Goal: Transaction & Acquisition: Purchase product/service

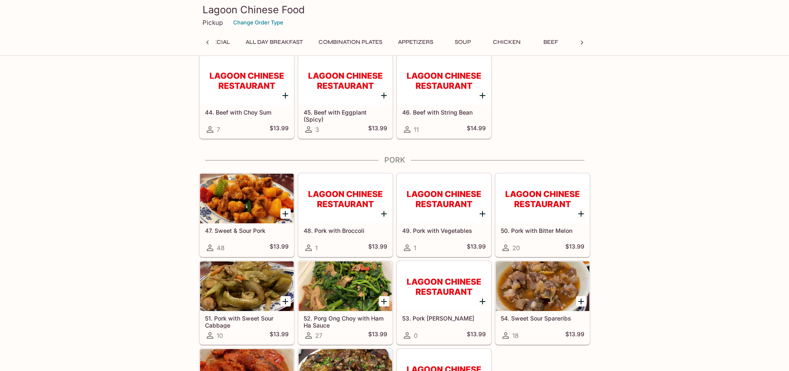
scroll to position [1697, 0]
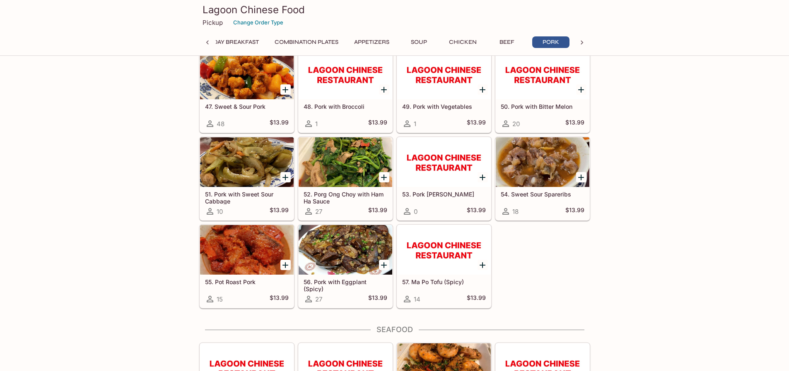
click at [582, 41] on icon at bounding box center [581, 43] width 2 height 4
click at [582, 41] on icon at bounding box center [582, 43] width 8 height 8
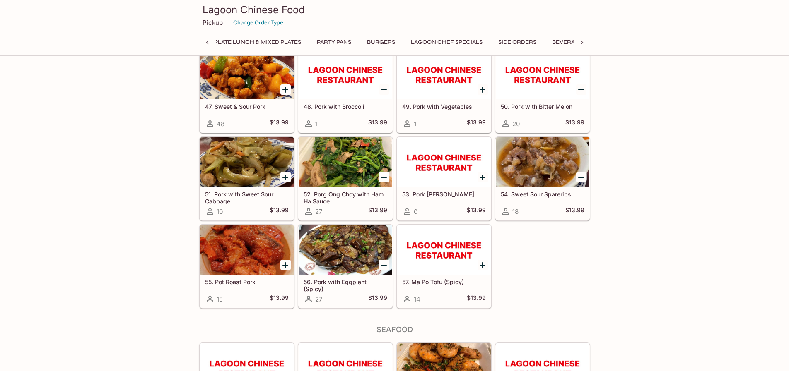
scroll to position [0, 794]
click at [206, 43] on icon at bounding box center [207, 43] width 2 height 4
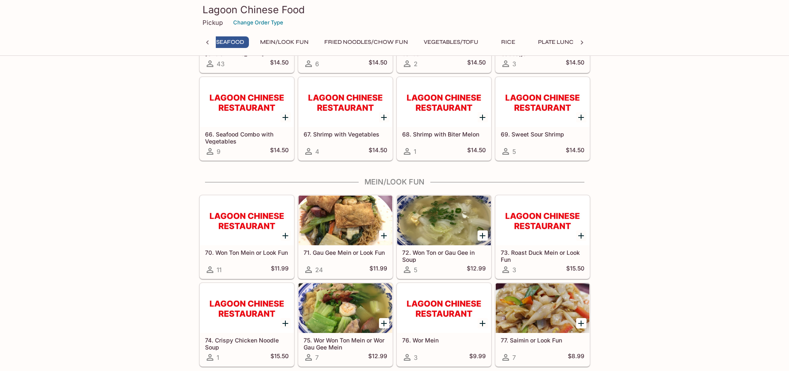
scroll to position [2194, 0]
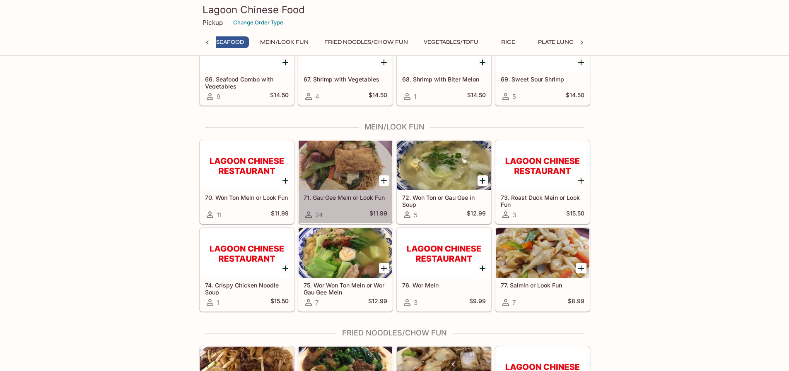
click at [344, 198] on h5 "71. Gau Gee Mein or Look Fun" at bounding box center [345, 197] width 84 height 7
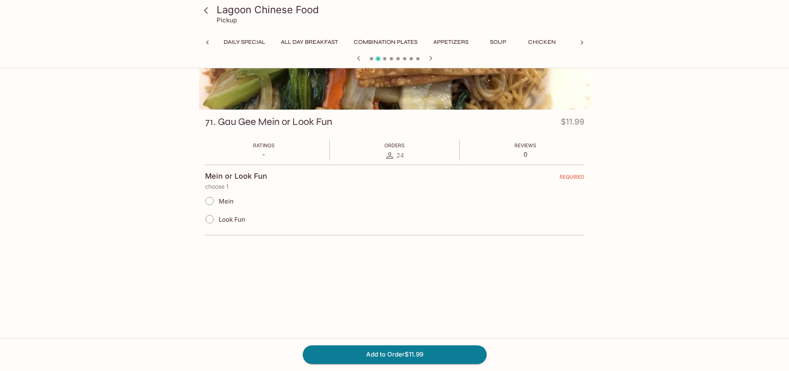
scroll to position [0, 187]
click at [207, 221] on input "Look Fun" at bounding box center [209, 219] width 17 height 17
radio input "true"
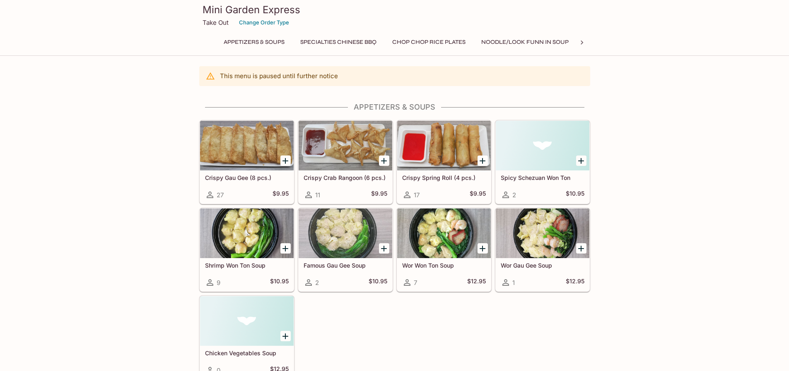
click at [544, 41] on button "Noodle/Look Funn in Soup" at bounding box center [525, 42] width 96 height 12
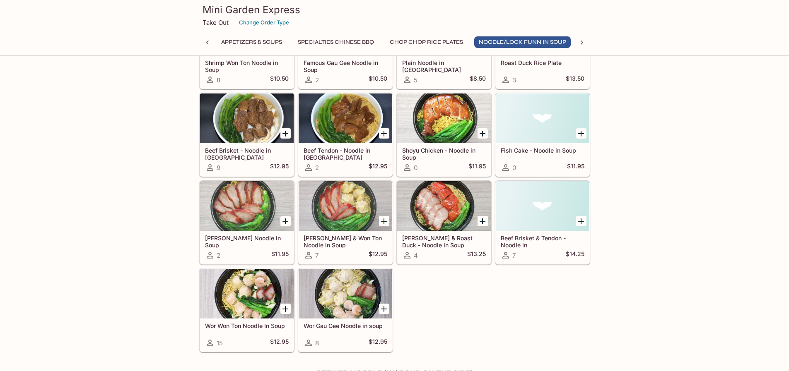
scroll to position [743, 0]
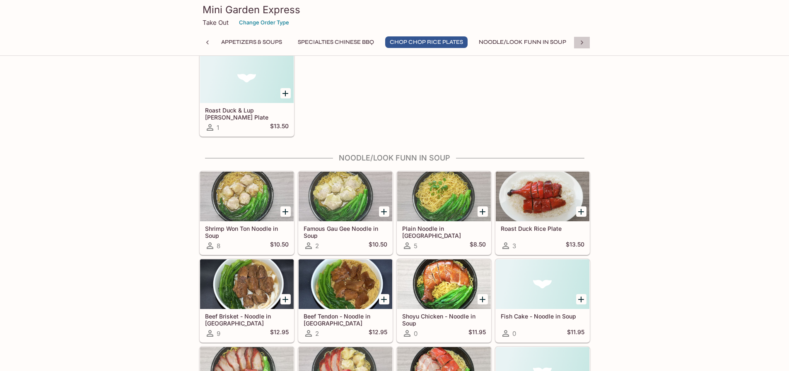
click at [581, 43] on icon at bounding box center [582, 43] width 8 height 8
click at [208, 42] on icon at bounding box center [207, 43] width 8 height 8
click at [320, 45] on button "Specialties Chinese BBQ" at bounding box center [335, 42] width 85 height 12
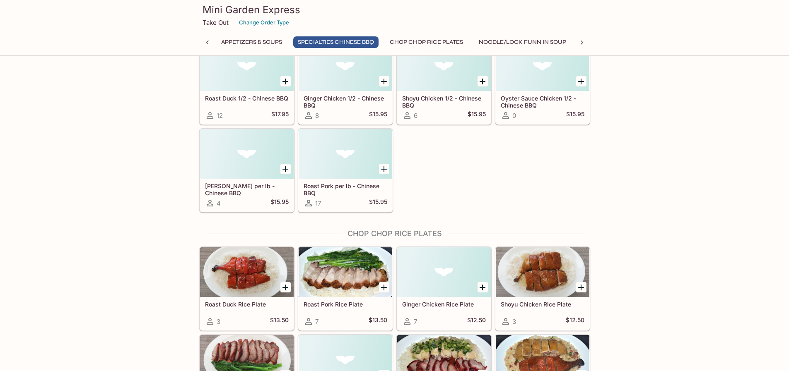
scroll to position [326, 0]
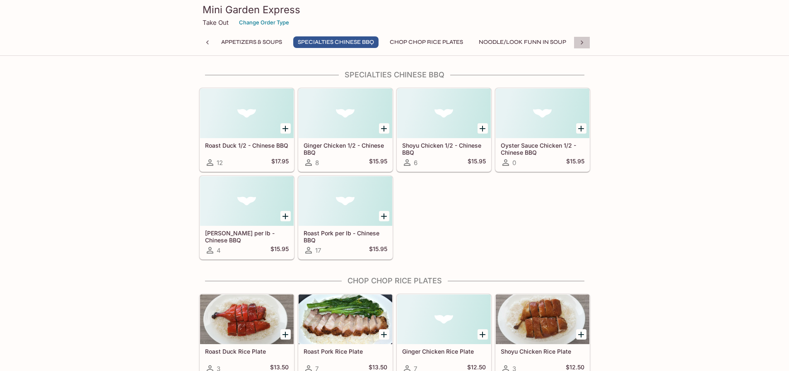
click at [583, 45] on icon at bounding box center [582, 43] width 8 height 8
click at [584, 45] on icon at bounding box center [582, 43] width 8 height 8
click at [584, 45] on div "Appetizers & Soups Specialties Chinese BBQ Chop Chop Rice Plates Noodle/Look Fu…" at bounding box center [394, 44] width 391 height 17
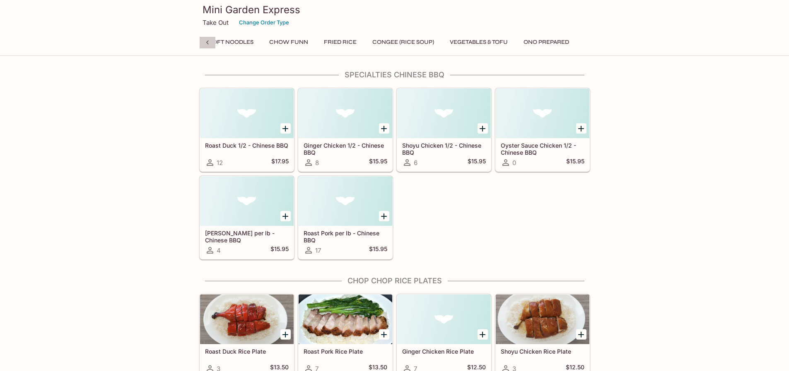
click at [206, 43] on icon at bounding box center [207, 43] width 8 height 8
click at [541, 43] on button "Crispy or Soft Noodles" at bounding box center [541, 42] width 86 height 12
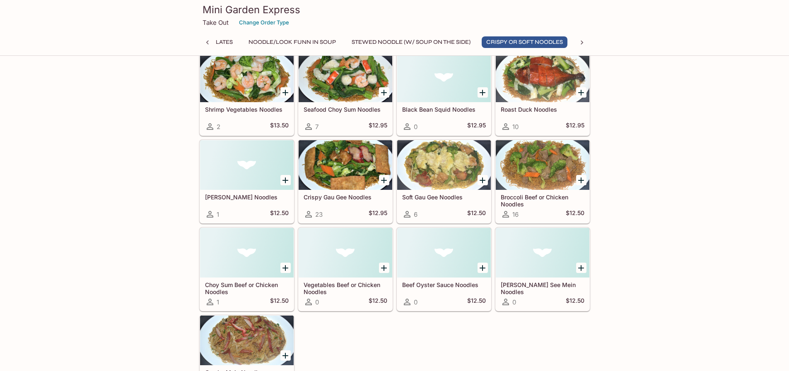
scroll to position [1668, 0]
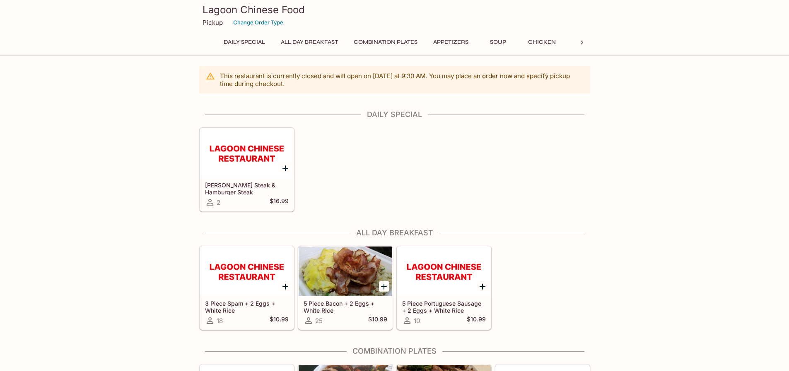
drag, startPoint x: 202, startPoint y: 10, endPoint x: 235, endPoint y: 9, distance: 32.7
click at [235, 9] on h3 "Lagoon Chinese Food" at bounding box center [394, 9] width 384 height 13
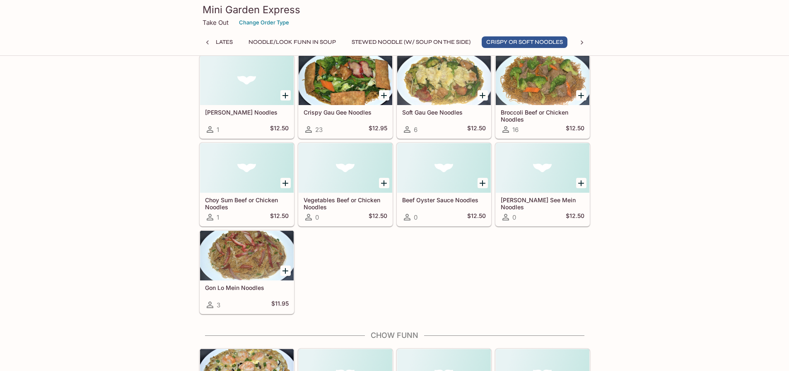
scroll to position [1750, 0]
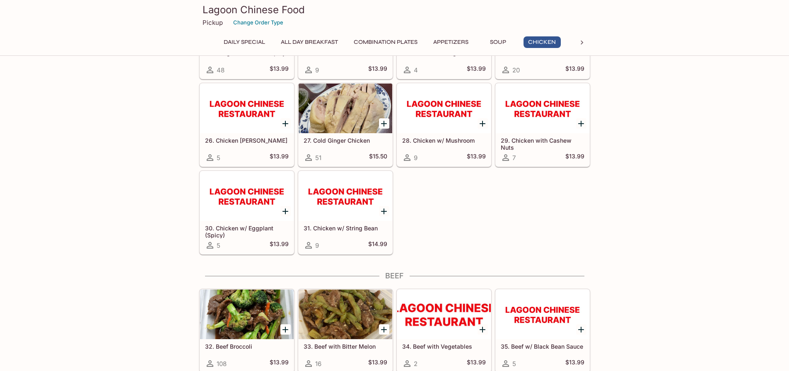
scroll to position [1076, 0]
